Goal: Obtain resource: Download file/media

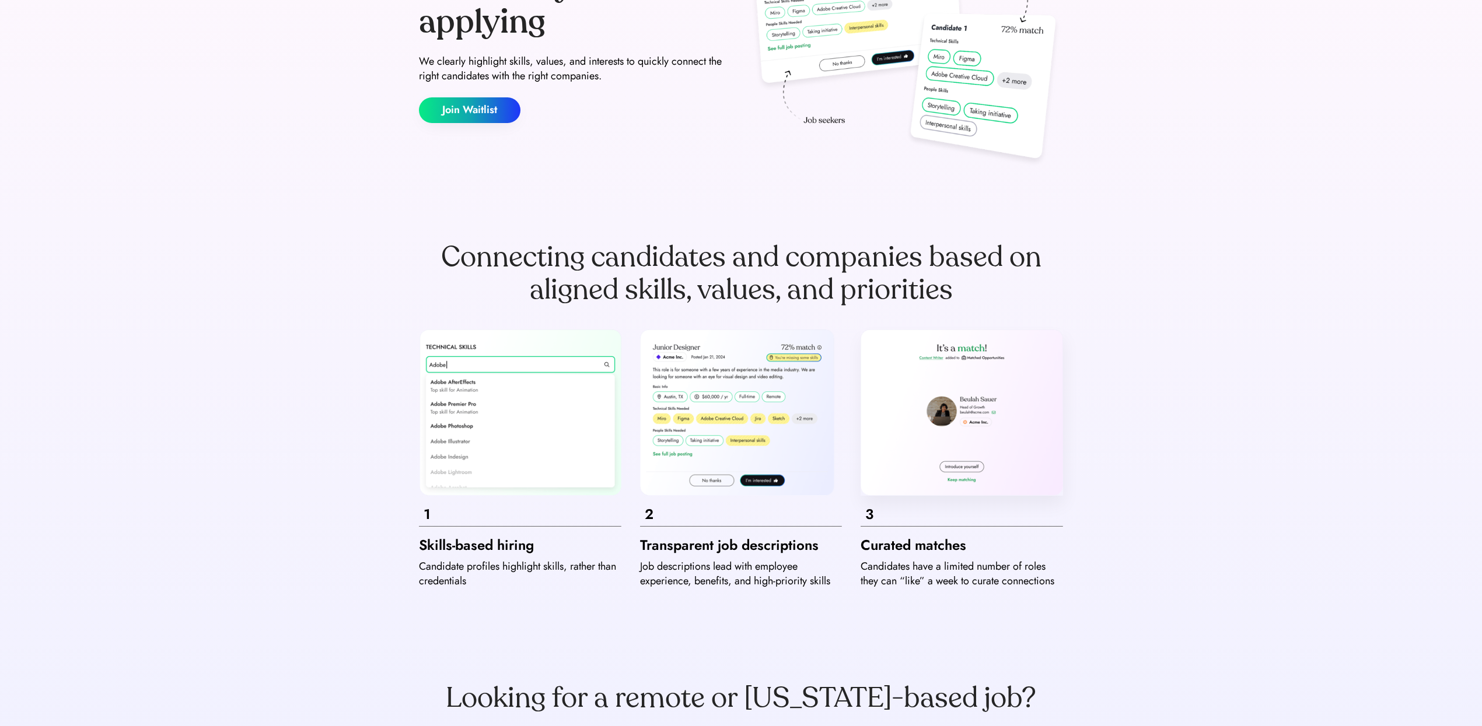
scroll to position [1377, 0]
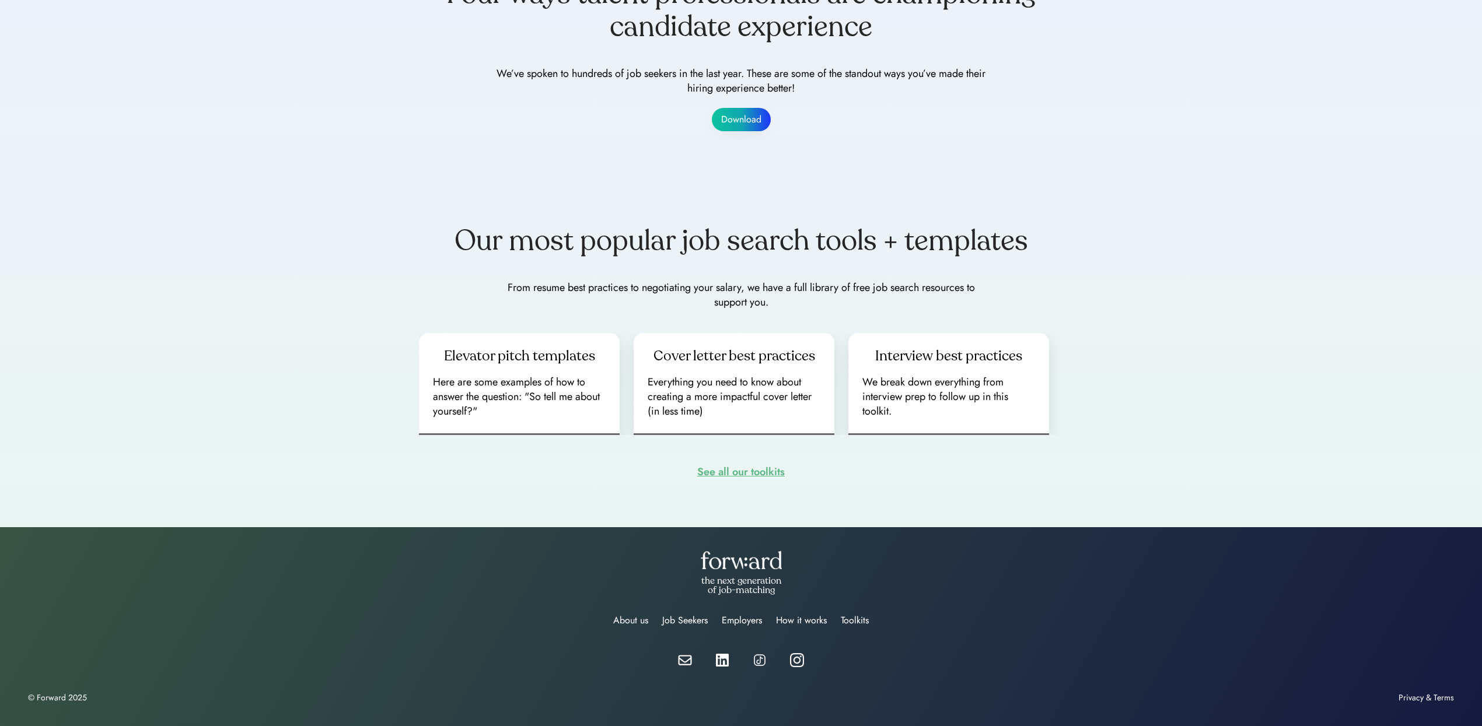
click at [765, 474] on div "See all our toolkits" at bounding box center [741, 472] width 88 height 18
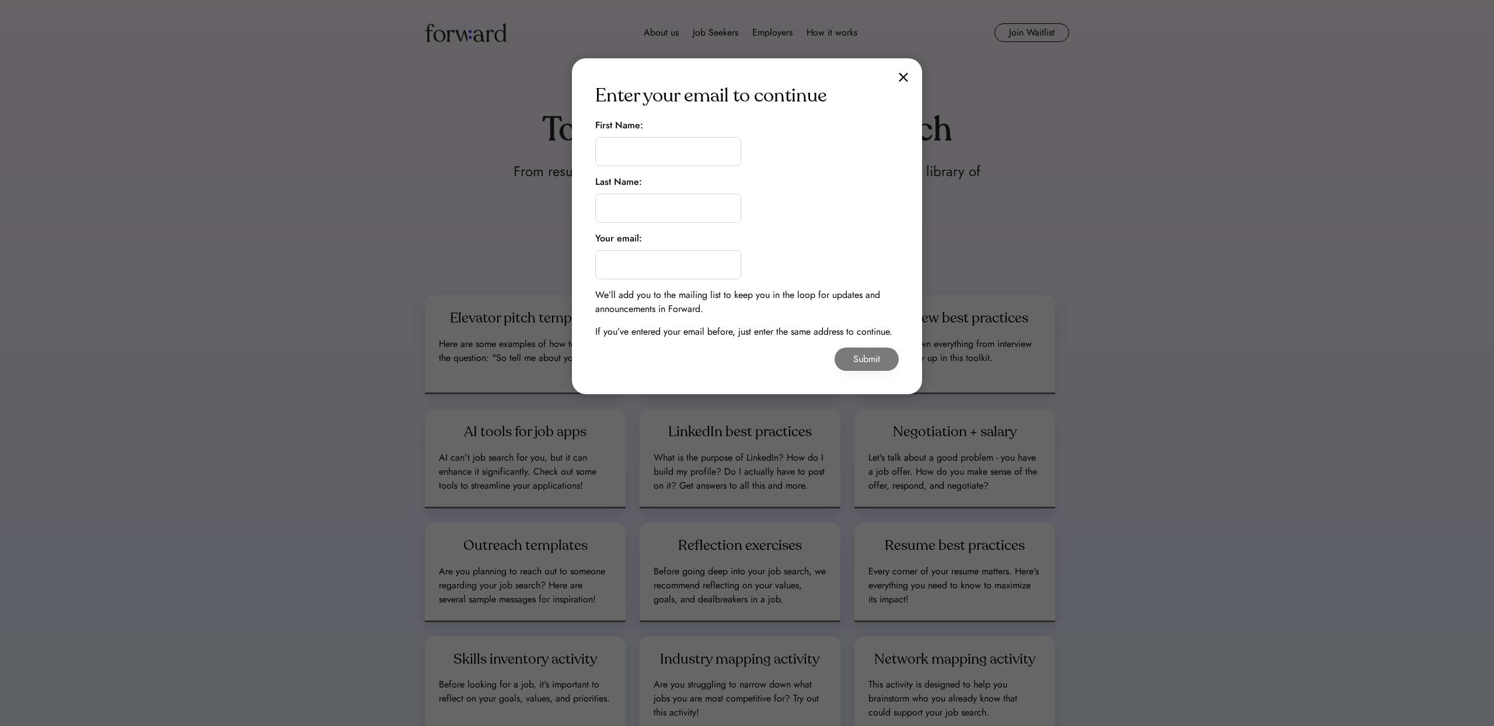
click at [899, 74] on img at bounding box center [903, 77] width 9 height 10
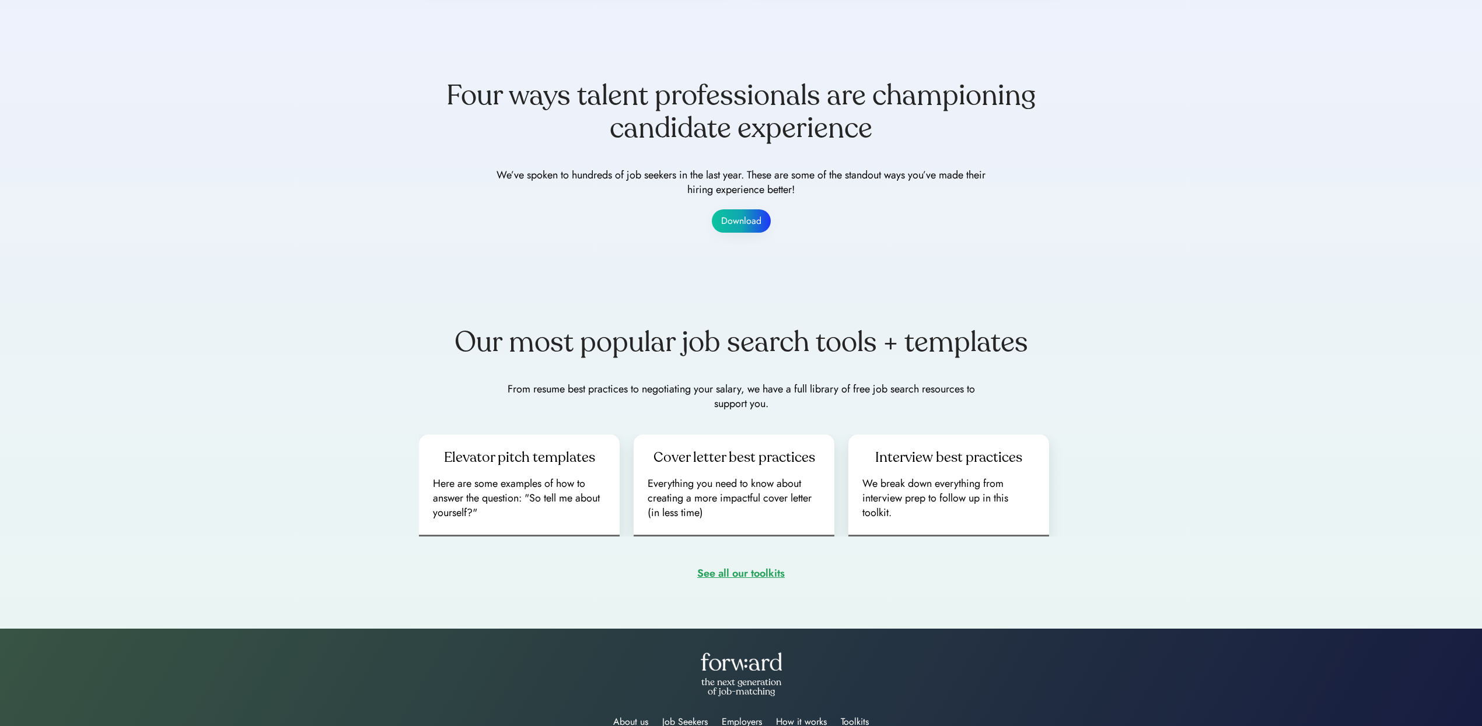
scroll to position [1295, 0]
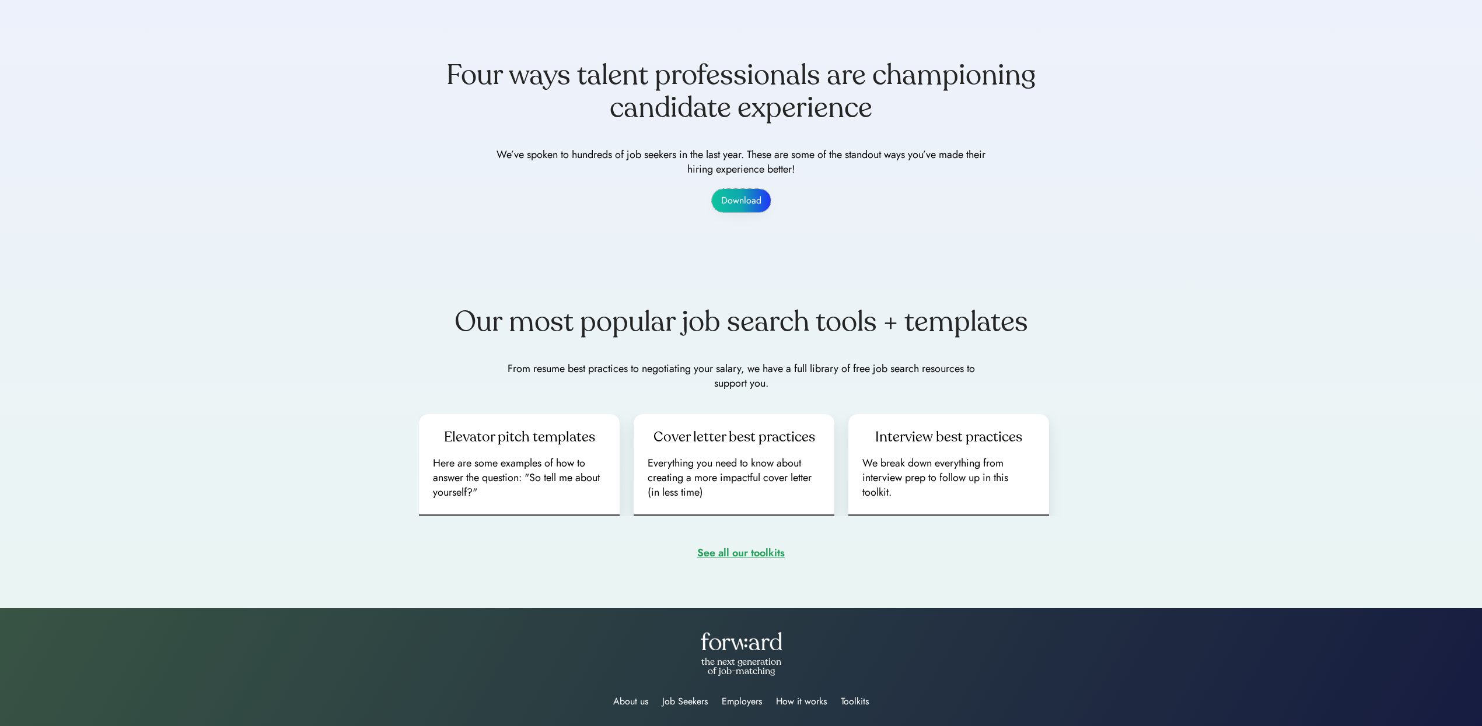
click at [737, 198] on button "Download" at bounding box center [741, 200] width 59 height 23
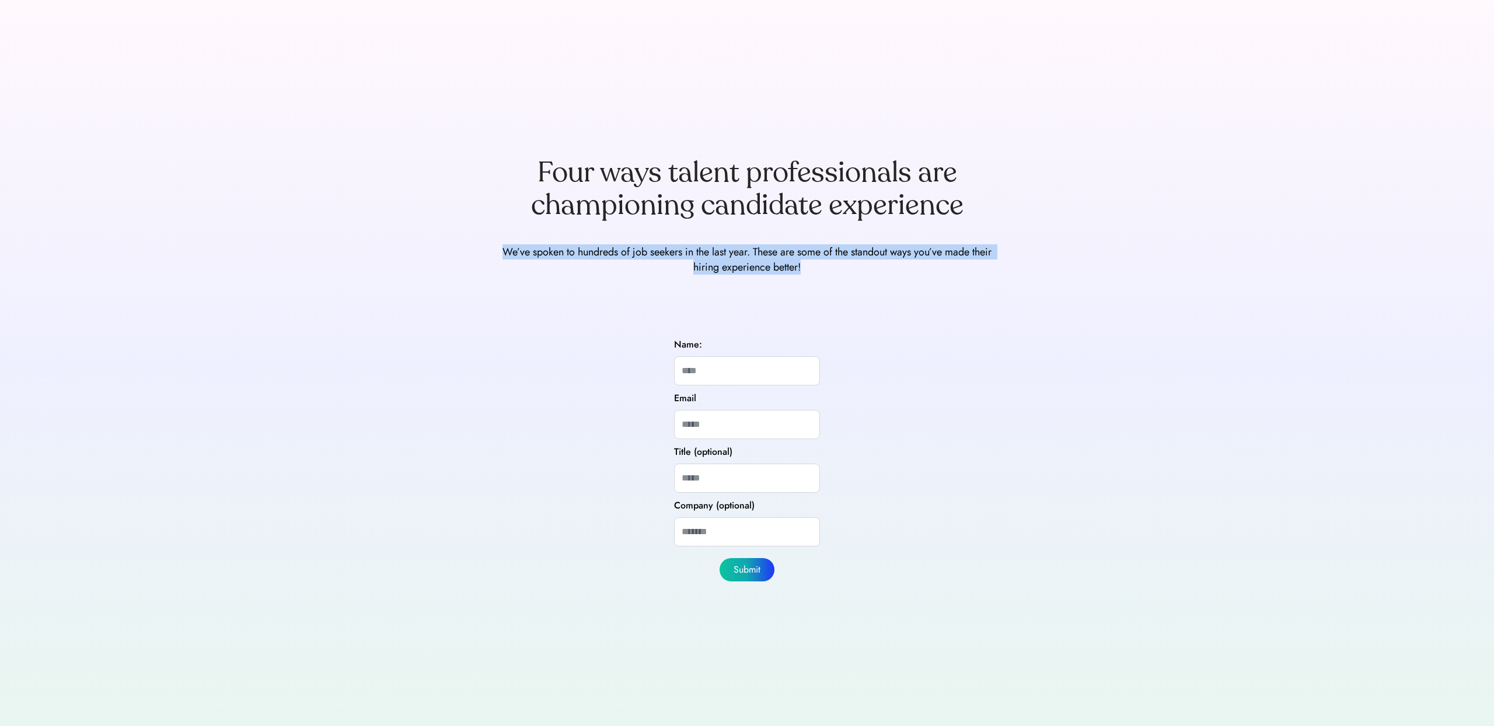
drag, startPoint x: 795, startPoint y: 275, endPoint x: 601, endPoint y: 226, distance: 199.8
click at [604, 226] on div "Four ways talent professionals are championing candidate experience We’ve spoke…" at bounding box center [747, 215] width 644 height 165
click at [602, 228] on div "Four ways talent professionals are championing candidate experience We’ve spoke…" at bounding box center [747, 215] width 644 height 165
drag, startPoint x: 602, startPoint y: 228, endPoint x: 885, endPoint y: 305, distance: 293.1
click at [862, 303] on div "Four ways talent professionals are championing candidate experience We’ve spoke…" at bounding box center [747, 363] width 700 height 554
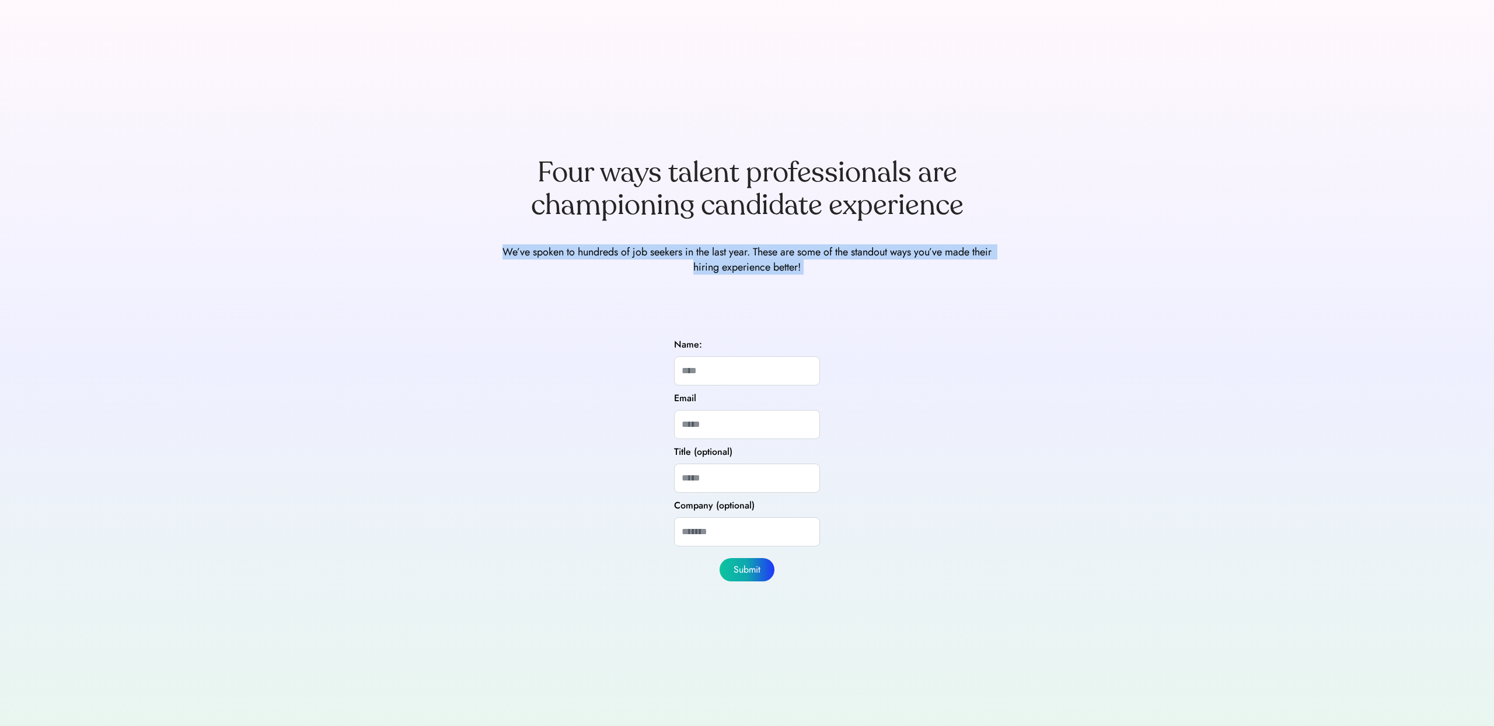
click at [893, 304] on div "Four ways talent professionals are championing candidate experience We’ve spoke…" at bounding box center [747, 363] width 700 height 554
